Goal: Transaction & Acquisition: Obtain resource

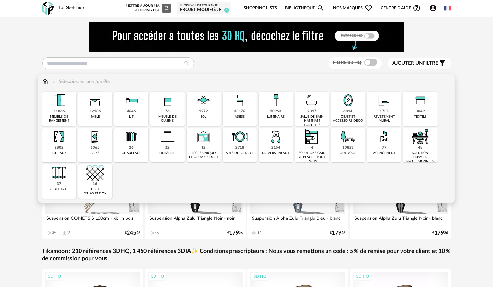
click at [62, 115] on div "meuble de rangement" at bounding box center [59, 119] width 30 height 8
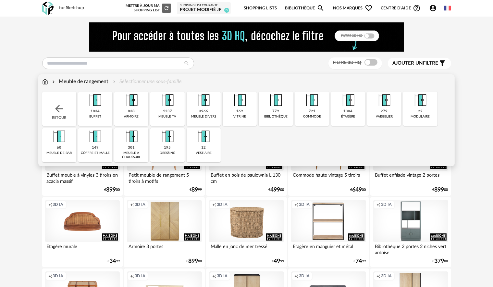
click at [358, 114] on div "1304 étagère" at bounding box center [348, 109] width 34 height 34
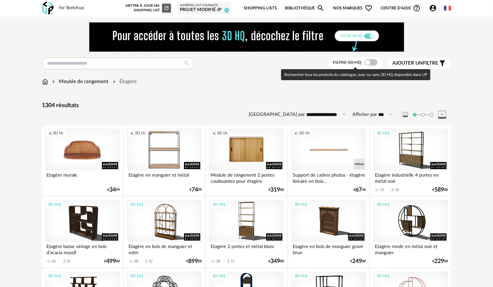
click at [375, 62] on span at bounding box center [370, 62] width 13 height 6
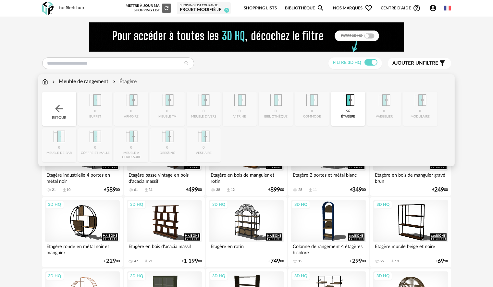
click at [343, 108] on img at bounding box center [348, 101] width 18 height 18
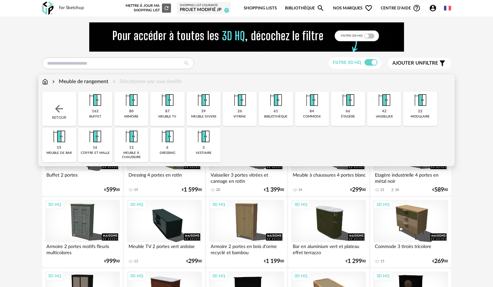
click at [202, 138] on img at bounding box center [204, 137] width 18 height 18
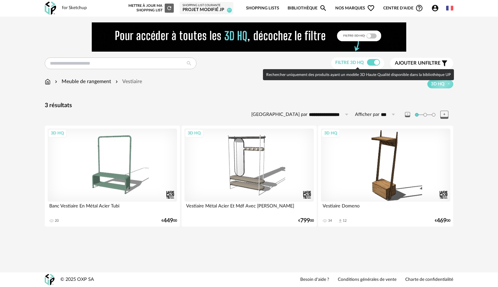
click at [371, 62] on span at bounding box center [373, 62] width 13 height 6
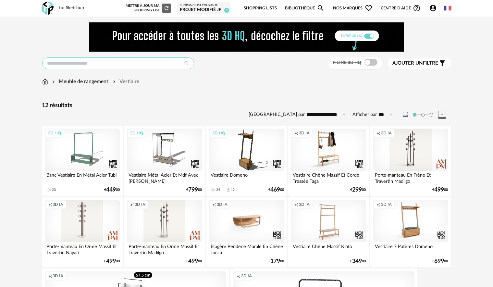
click at [91, 64] on input "text" at bounding box center [118, 63] width 152 height 12
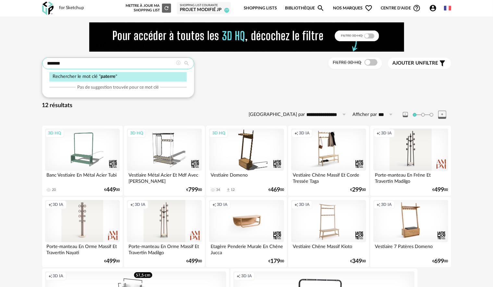
type input "*******"
type input "**********"
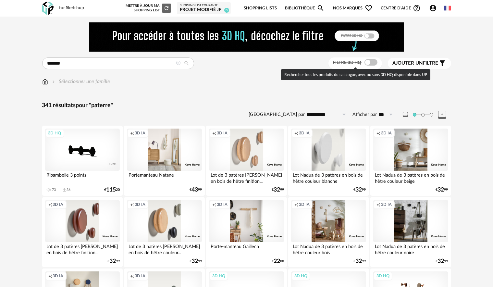
click at [374, 60] on span at bounding box center [370, 62] width 13 height 6
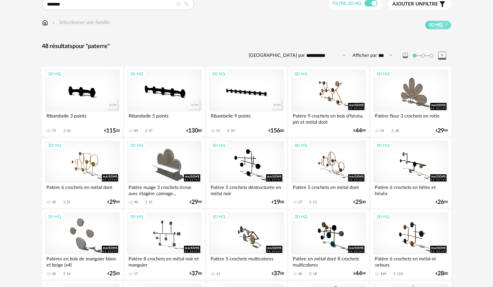
scroll to position [26, 0]
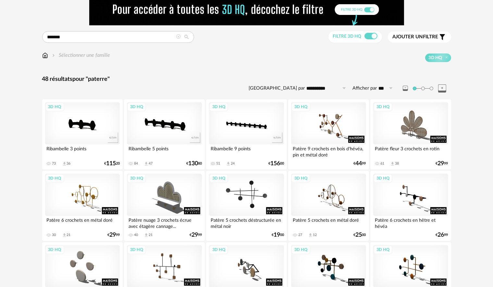
click at [249, 199] on div "3D HQ" at bounding box center [246, 195] width 75 height 42
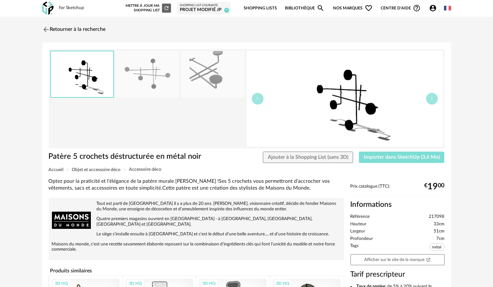
click at [371, 154] on button "Importer dans SketchUp (3,6 Mo)" at bounding box center [402, 158] width 86 height 12
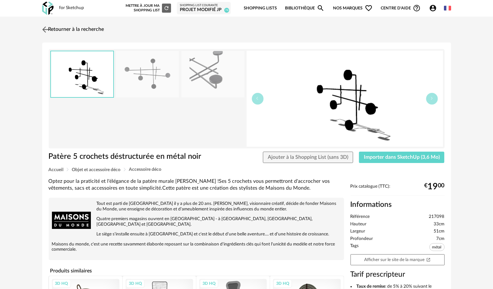
click at [47, 30] on img at bounding box center [45, 29] width 9 height 9
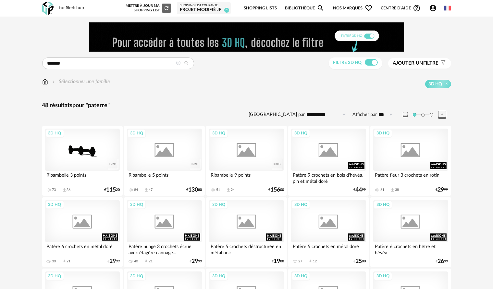
scroll to position [26, 0]
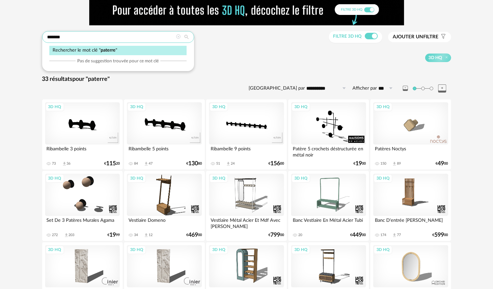
drag, startPoint x: 77, startPoint y: 35, endPoint x: 25, endPoint y: 35, distance: 52.2
type input "******"
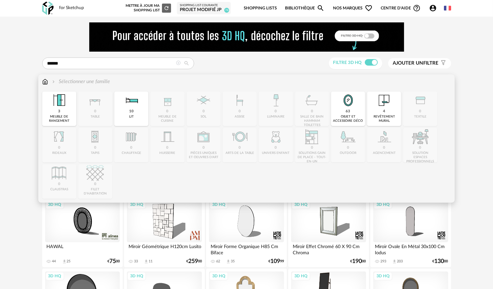
click at [43, 84] on img at bounding box center [45, 81] width 6 height 7
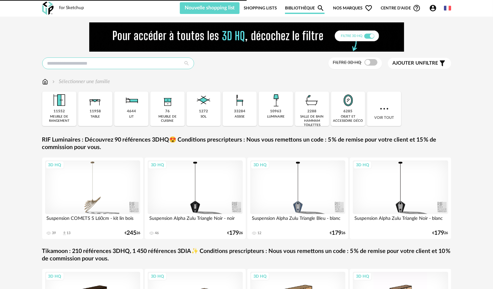
click at [64, 65] on input "text" at bounding box center [118, 63] width 152 height 12
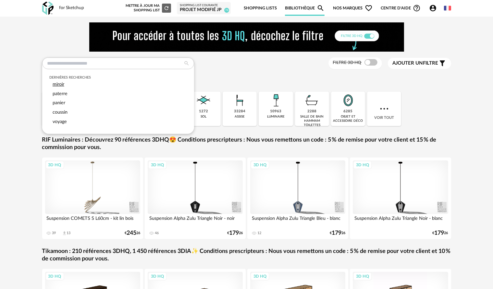
click at [68, 86] on div "miroir" at bounding box center [117, 84] width 137 height 9
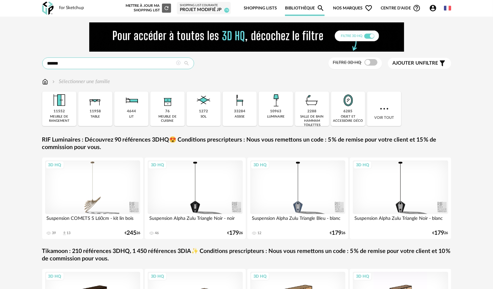
type input "******"
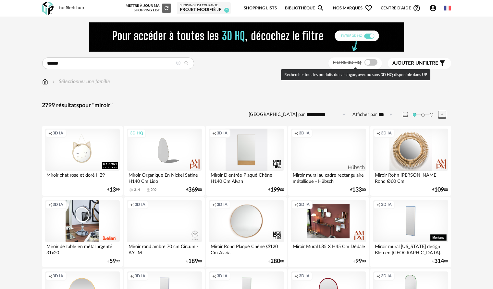
click at [371, 62] on span at bounding box center [370, 62] width 13 height 6
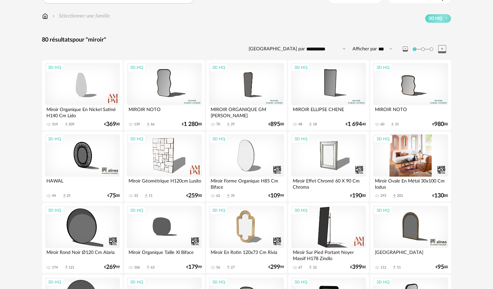
scroll to position [97, 0]
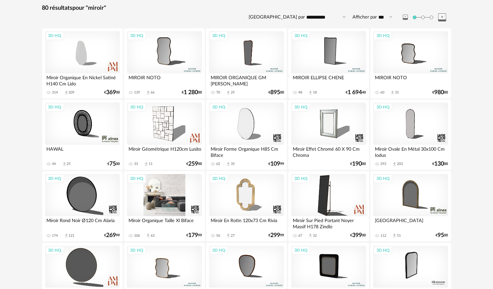
click at [148, 207] on div "3D HQ" at bounding box center [164, 195] width 75 height 42
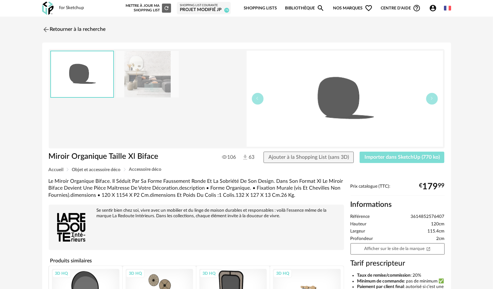
click at [397, 157] on span "Importer dans SketchUp (770 ko)" at bounding box center [401, 156] width 75 height 5
